Goal: Task Accomplishment & Management: Manage account settings

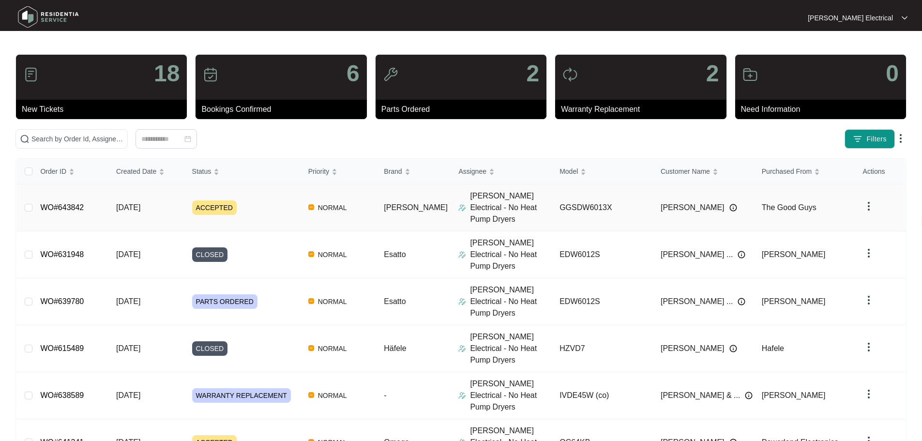
click at [213, 201] on span "ACCEPTED" at bounding box center [214, 207] width 45 height 15
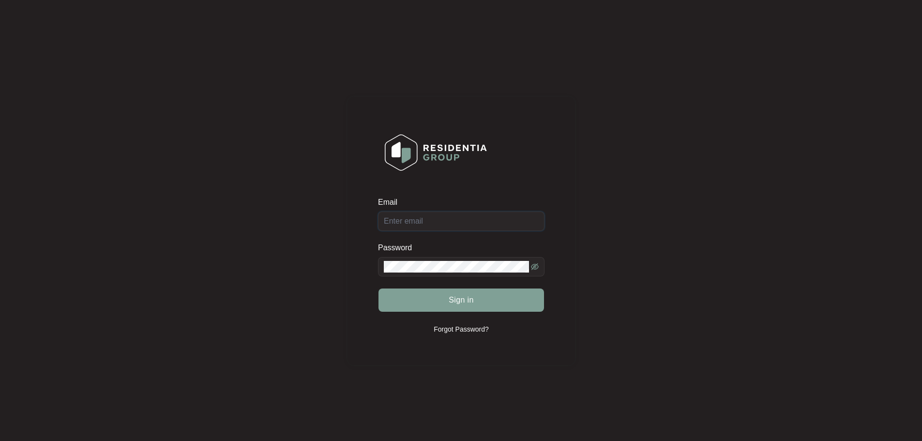
type input "[EMAIL_ADDRESS][DOMAIN_NAME]"
click at [422, 295] on button "Sign in" at bounding box center [460, 299] width 165 height 23
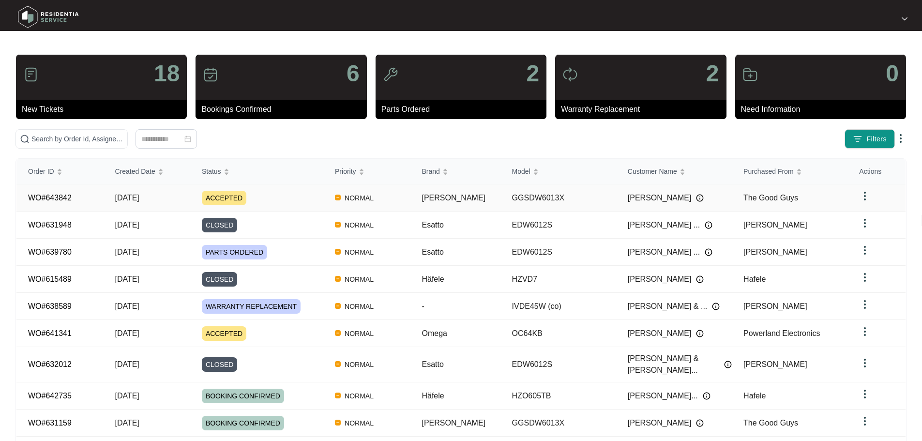
click at [223, 195] on span "ACCEPTED" at bounding box center [224, 198] width 45 height 15
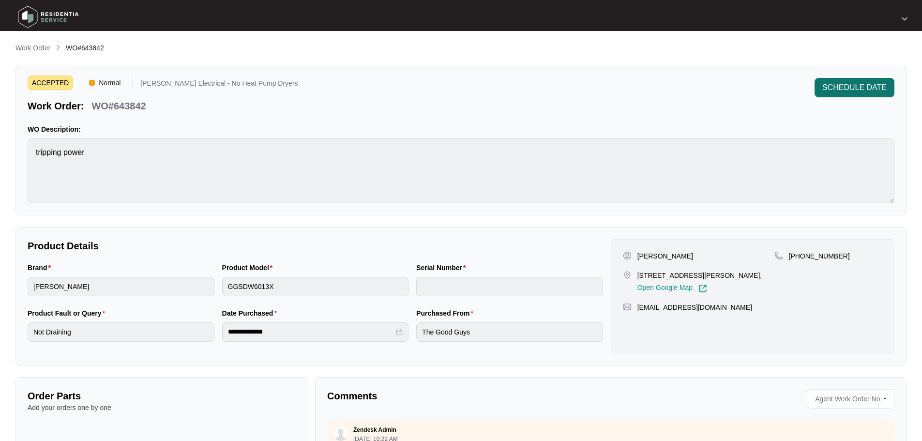
click at [846, 86] on span "SCHEDULE DATE" at bounding box center [854, 88] width 64 height 12
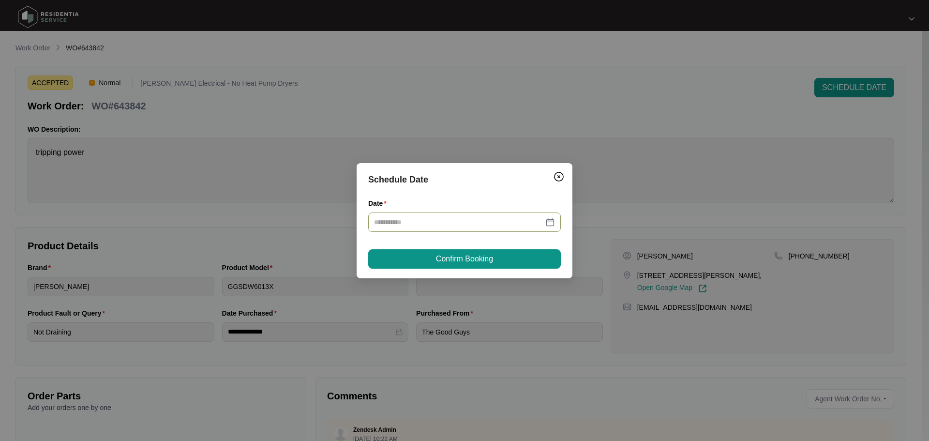
click at [552, 223] on div at bounding box center [464, 222] width 181 height 11
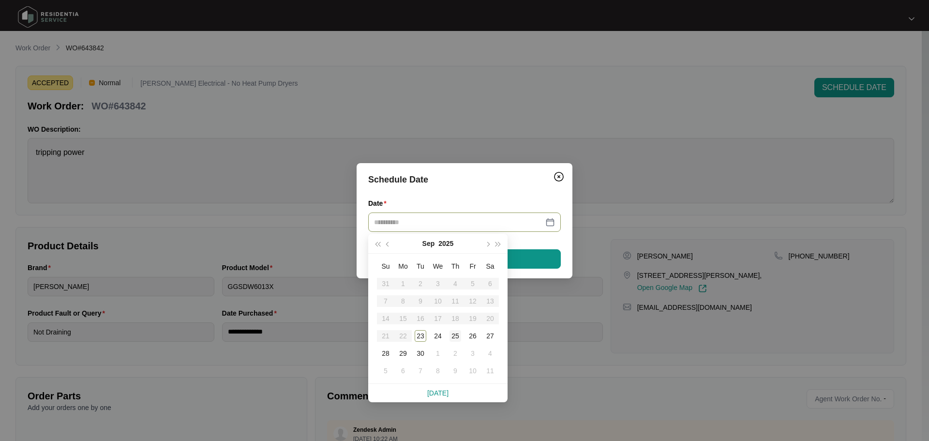
type input "**********"
click at [457, 335] on div "25" at bounding box center [455, 336] width 12 height 12
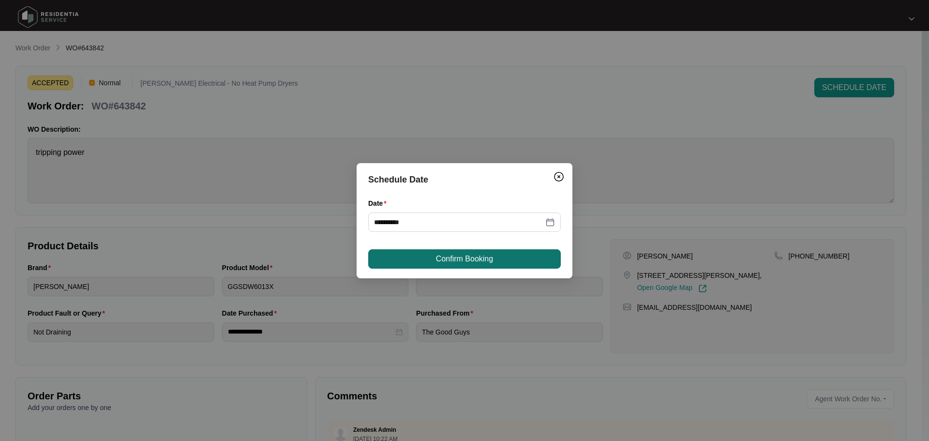
click at [467, 258] on span "Confirm Booking" at bounding box center [464, 259] width 57 height 12
